Goal: Navigation & Orientation: Find specific page/section

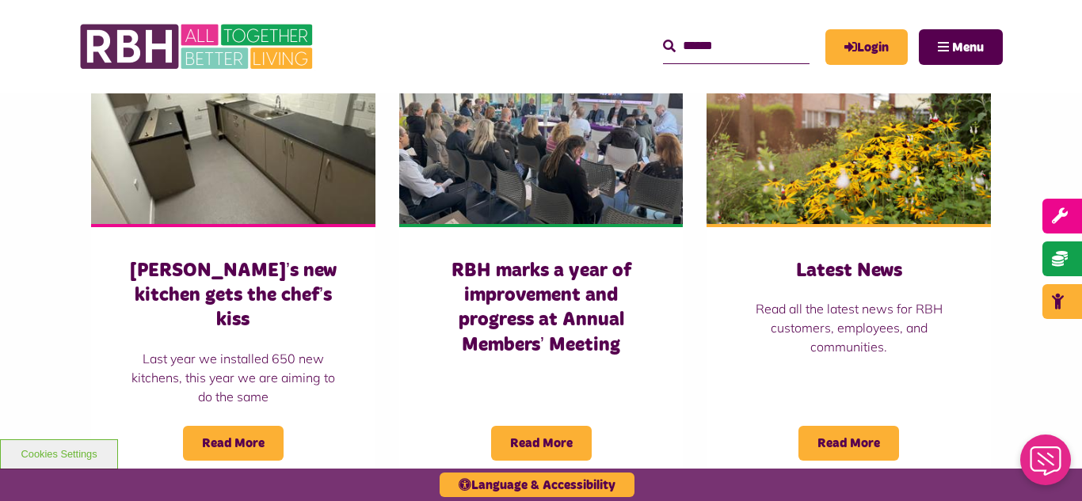
scroll to position [1109, 0]
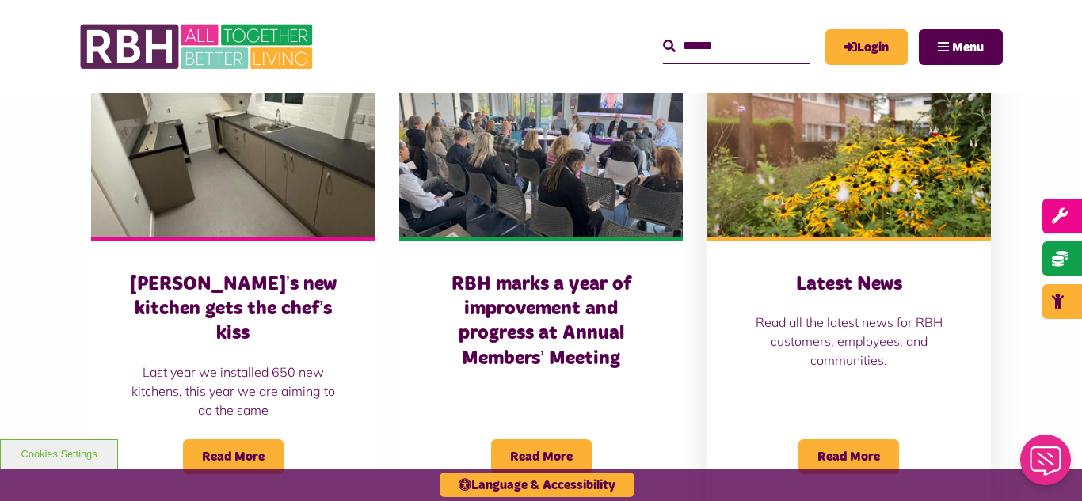
click at [895, 215] on img at bounding box center [849, 148] width 284 height 177
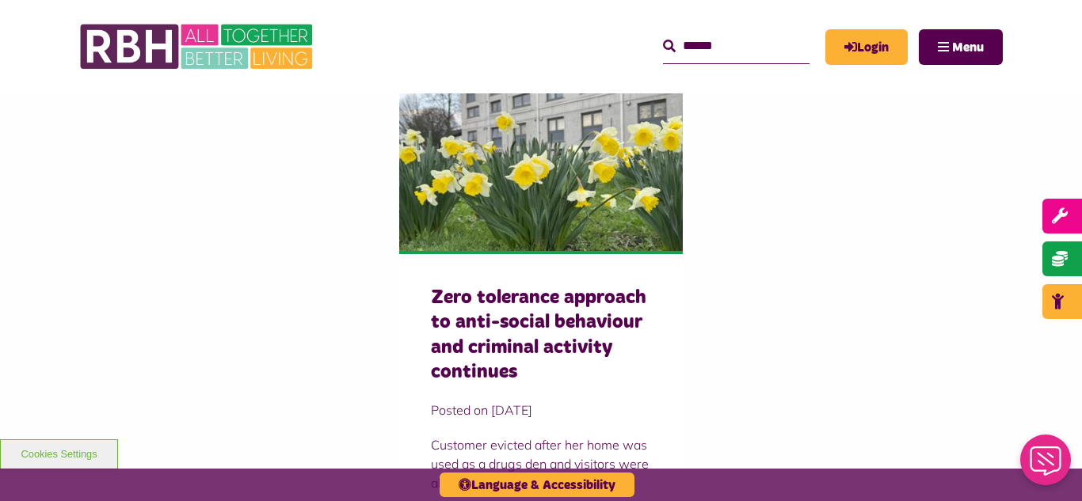
scroll to position [1584, 0]
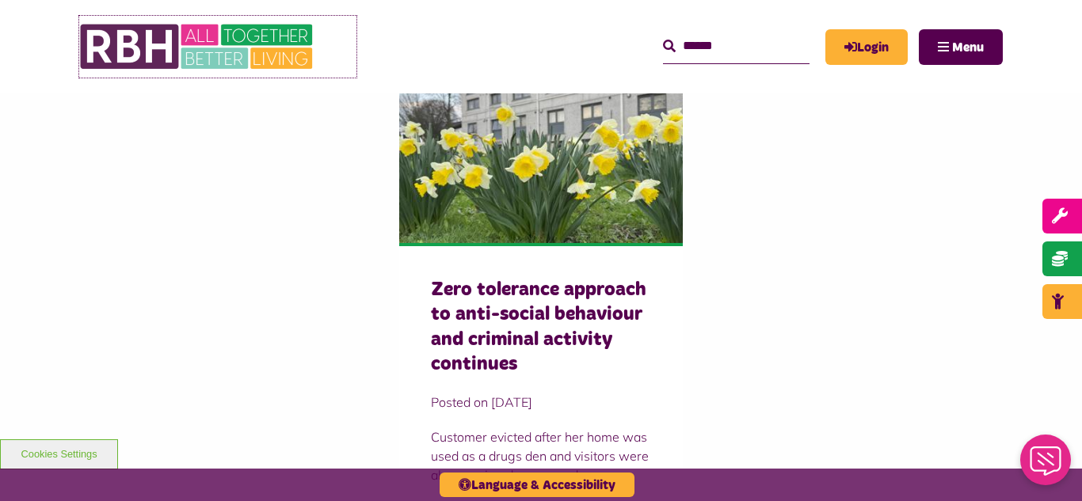
click at [221, 38] on img at bounding box center [198, 47] width 238 height 62
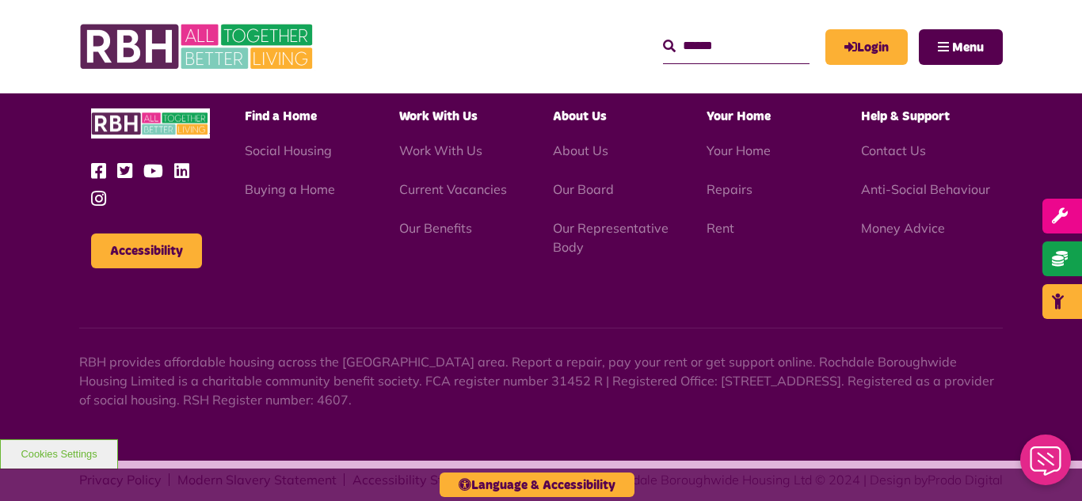
scroll to position [2011, 0]
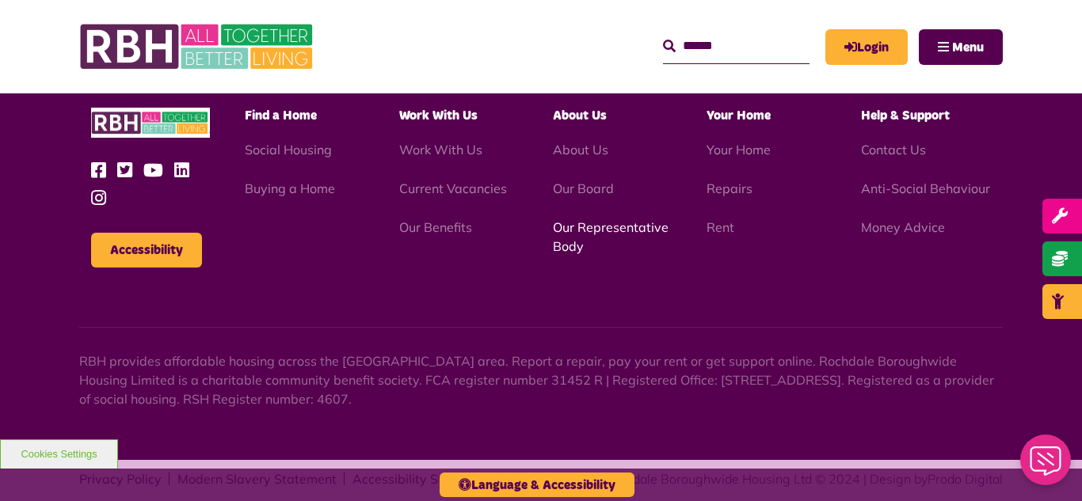
click at [596, 219] on link "Our Representative Body" at bounding box center [611, 236] width 116 height 35
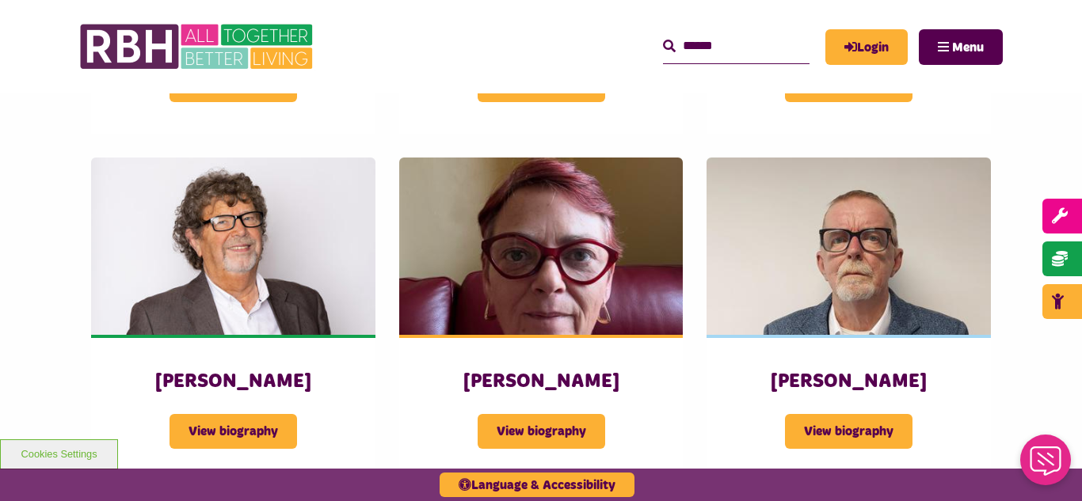
scroll to position [1774, 0]
